Goal: Task Accomplishment & Management: Manage account settings

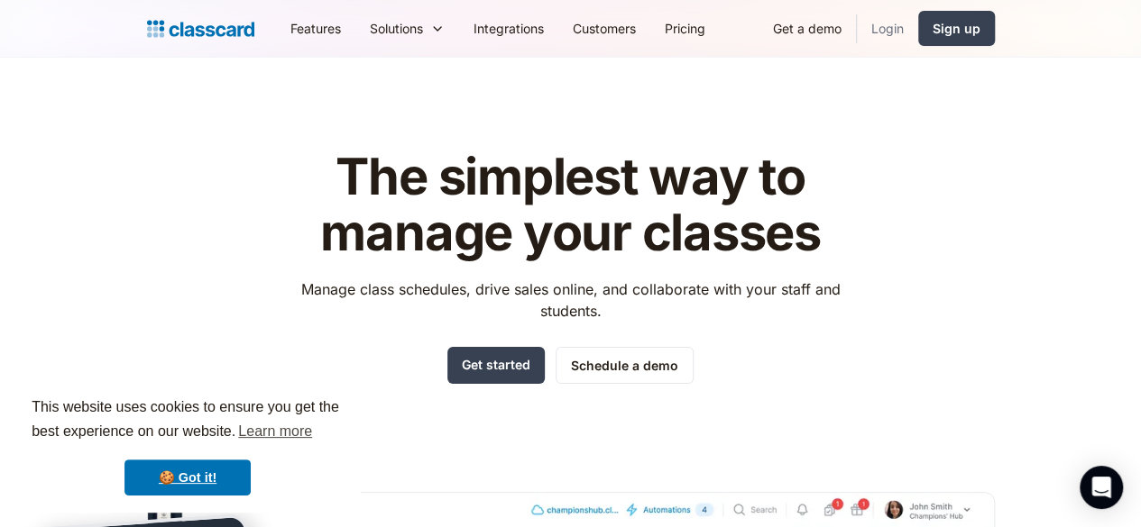
click at [918, 31] on link "Login" at bounding box center [887, 28] width 61 height 41
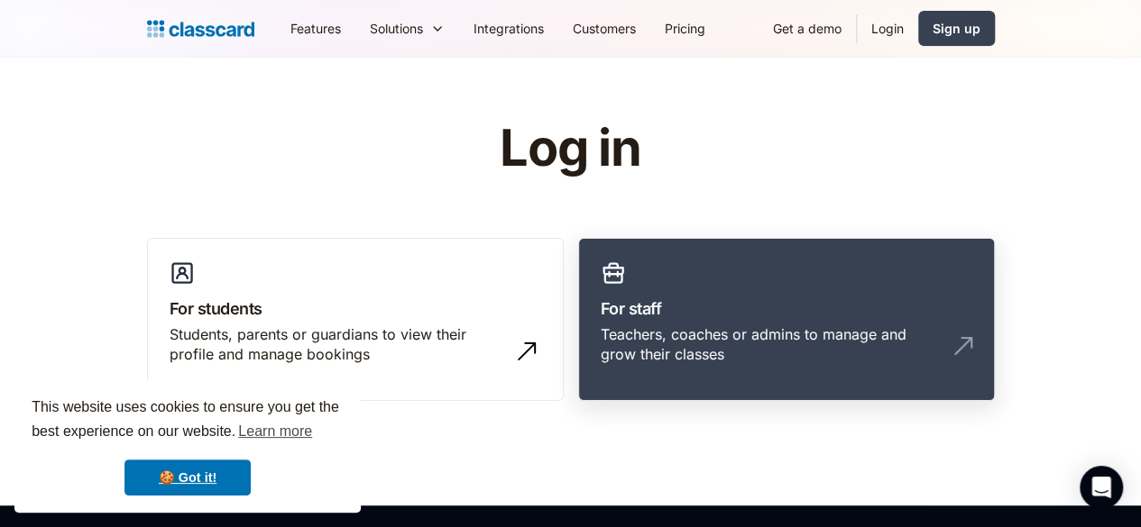
click at [831, 345] on div "Teachers, coaches or admins to manage and grow their classes" at bounding box center [785, 352] width 371 height 55
